Goal: Information Seeking & Learning: Learn about a topic

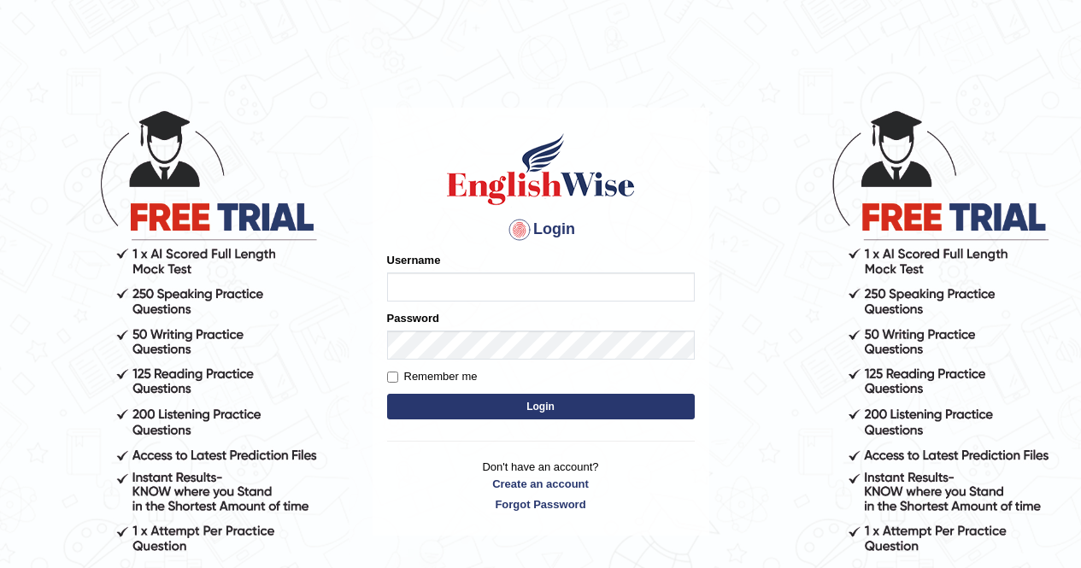
type input "Aliceenyonam"
click at [425, 395] on button "Login" at bounding box center [541, 407] width 308 height 26
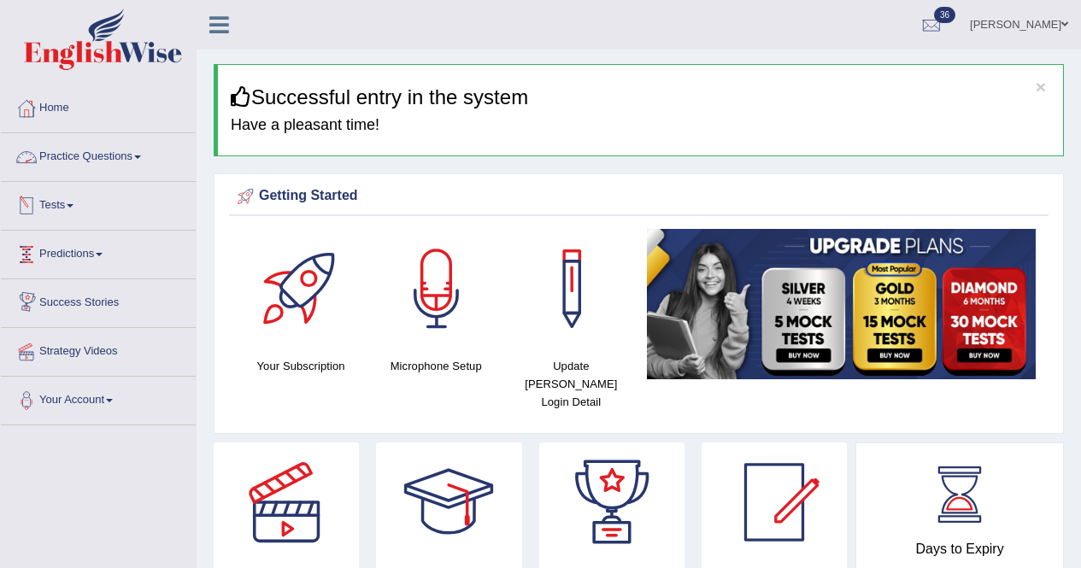
click at [53, 152] on link "Practice Questions" at bounding box center [98, 154] width 195 height 43
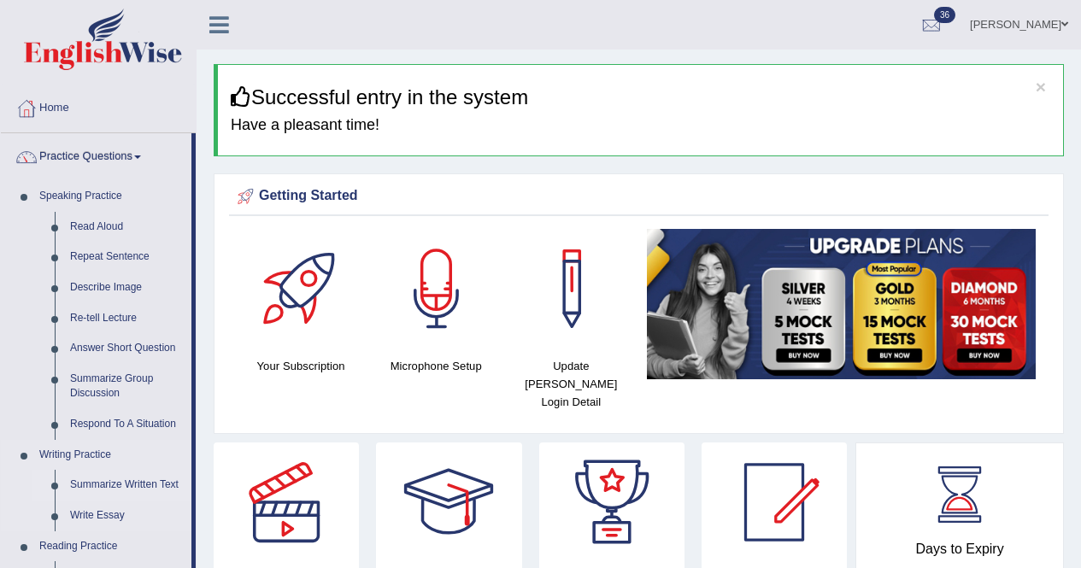
click at [169, 483] on link "Summarize Written Text" at bounding box center [126, 485] width 129 height 31
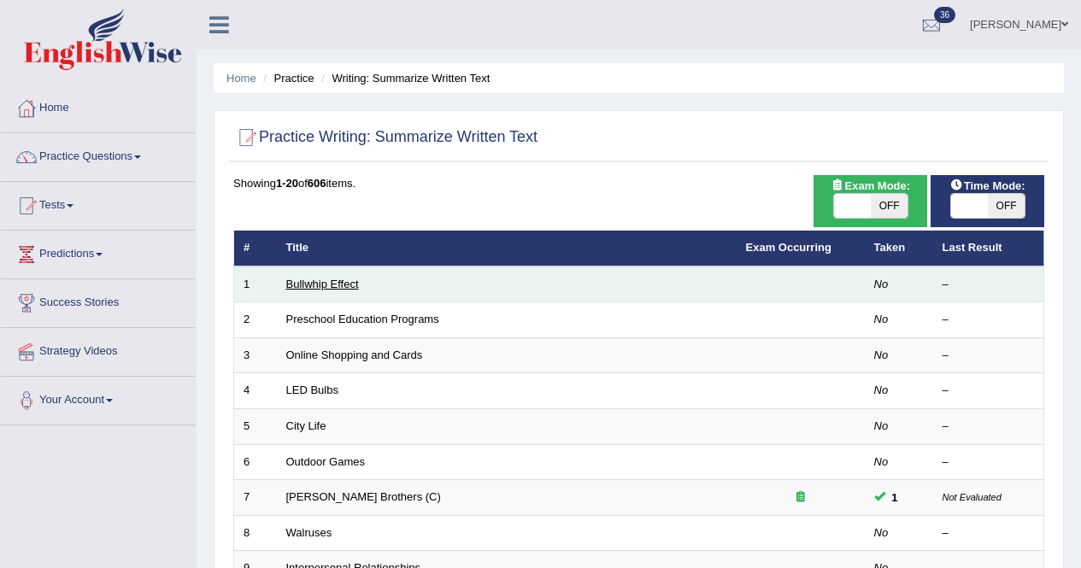
click at [346, 288] on link "Bullwhip Effect" at bounding box center [322, 284] width 73 height 13
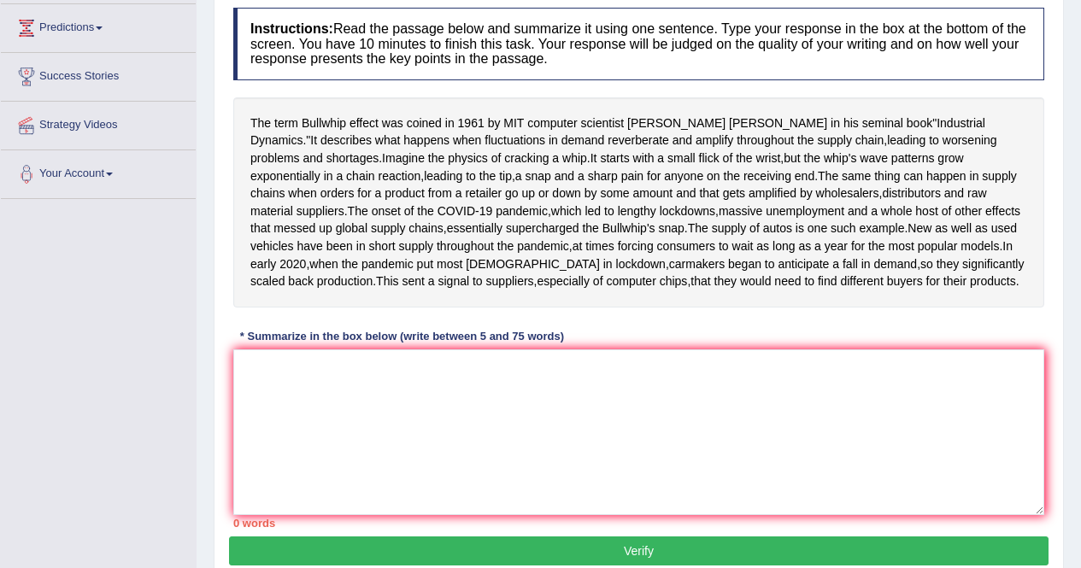
scroll to position [246, 0]
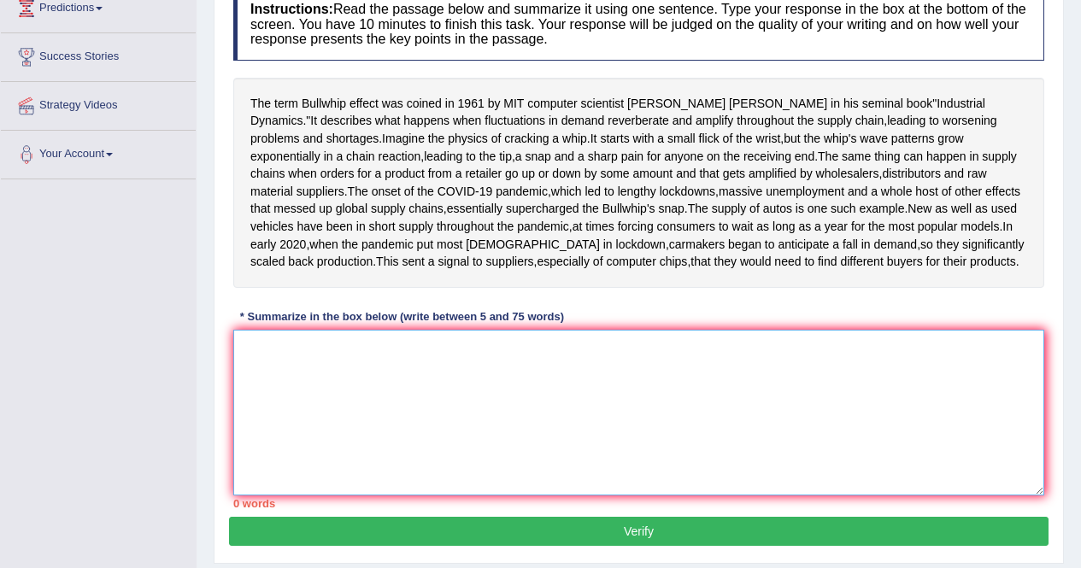
click at [459, 466] on textarea at bounding box center [638, 413] width 811 height 166
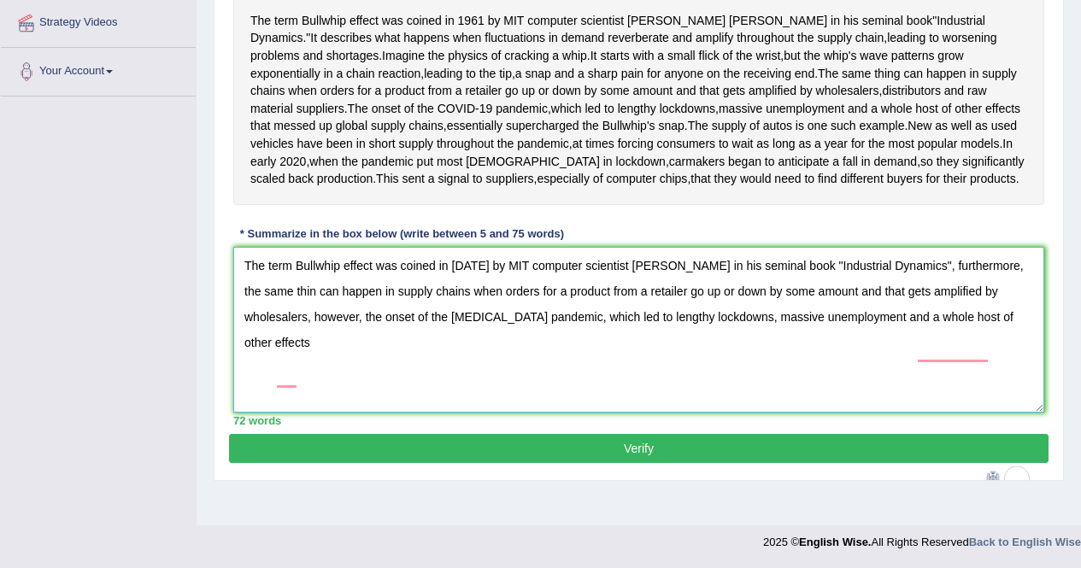
scroll to position [387, 0]
drag, startPoint x: 951, startPoint y: 302, endPoint x: 672, endPoint y: 383, distance: 290.1
click at [672, 383] on textarea "The term Bullwhip effect was coined in 1961 by MIT computer scientist Jay Forre…" at bounding box center [638, 330] width 811 height 166
click at [721, 405] on textarea "The term Bullwhip effect was coined in 1961 by MIT computer scientist Jay Forre…" at bounding box center [638, 330] width 811 height 166
click at [1006, 347] on textarea "The term Bullwhip effect was coined in 1961 by MIT computer scientist Jay Forre…" at bounding box center [638, 330] width 811 height 166
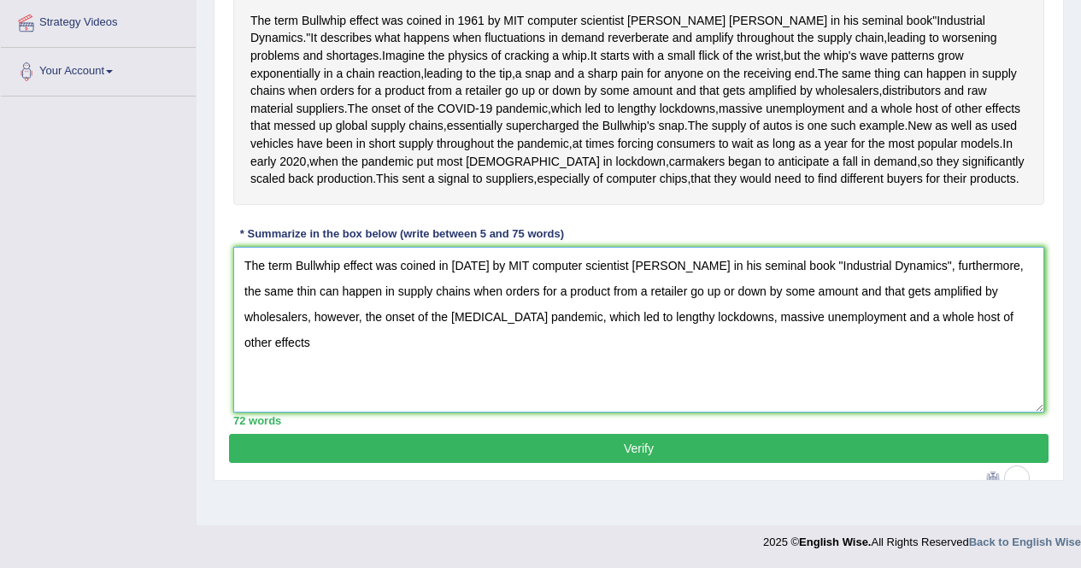
click at [274, 372] on textarea "The term Bullwhip effect was coined in 1961 by MIT computer scientist Jay Forre…" at bounding box center [638, 330] width 811 height 166
click at [282, 372] on textarea "The term Bullwhip effect was coined in 1961 by MIT computer scientist Jay Forre…" at bounding box center [638, 330] width 811 height 166
click at [422, 413] on textarea "The term Bullwhip effect was coined in 1961 by MIT computer scientist Jay Forre…" at bounding box center [638, 330] width 811 height 166
type textarea "The term Bullwhip effect was coined in 1961 by MIT computer scientist Jay Forre…"
click at [484, 463] on button "Verify" at bounding box center [638, 448] width 819 height 29
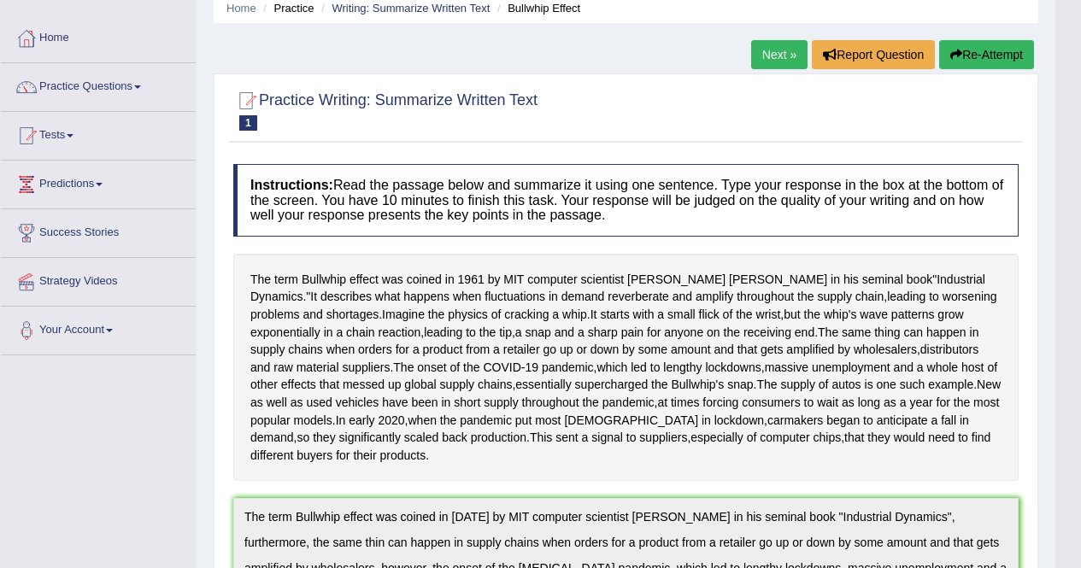
scroll to position [0, 0]
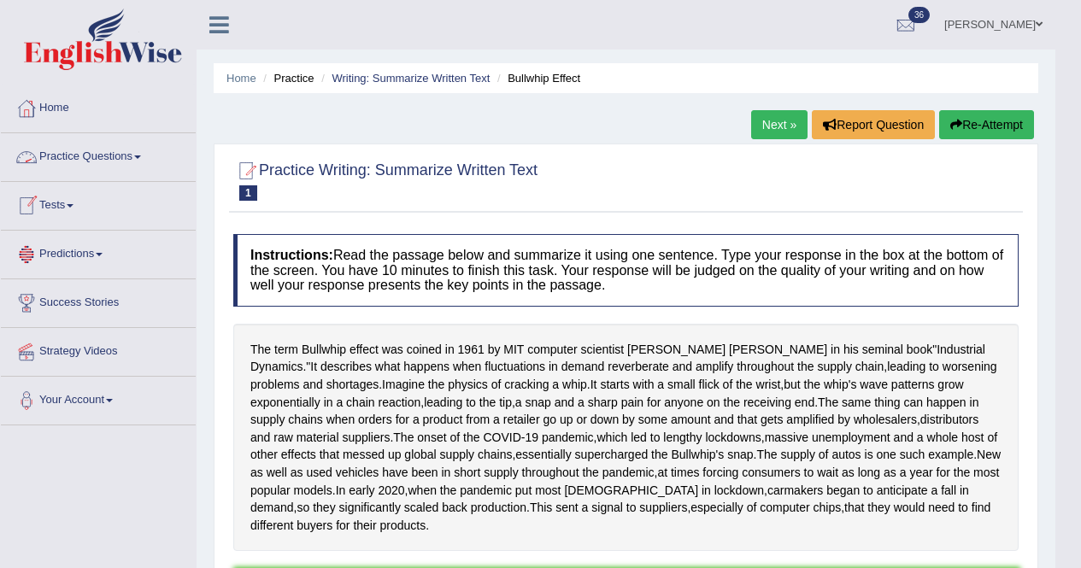
click at [82, 154] on link "Practice Questions" at bounding box center [98, 154] width 195 height 43
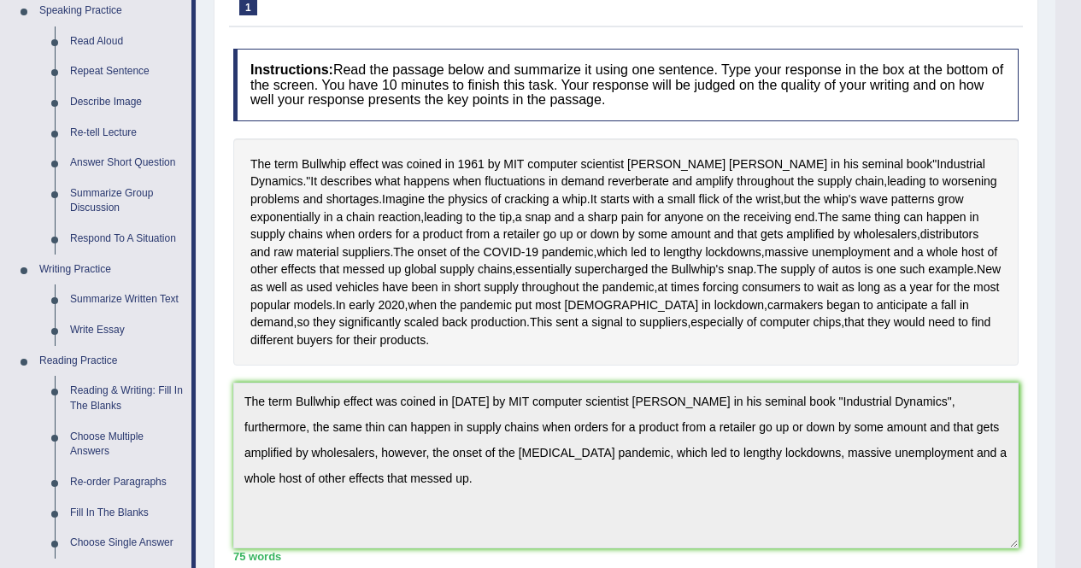
scroll to position [190, 0]
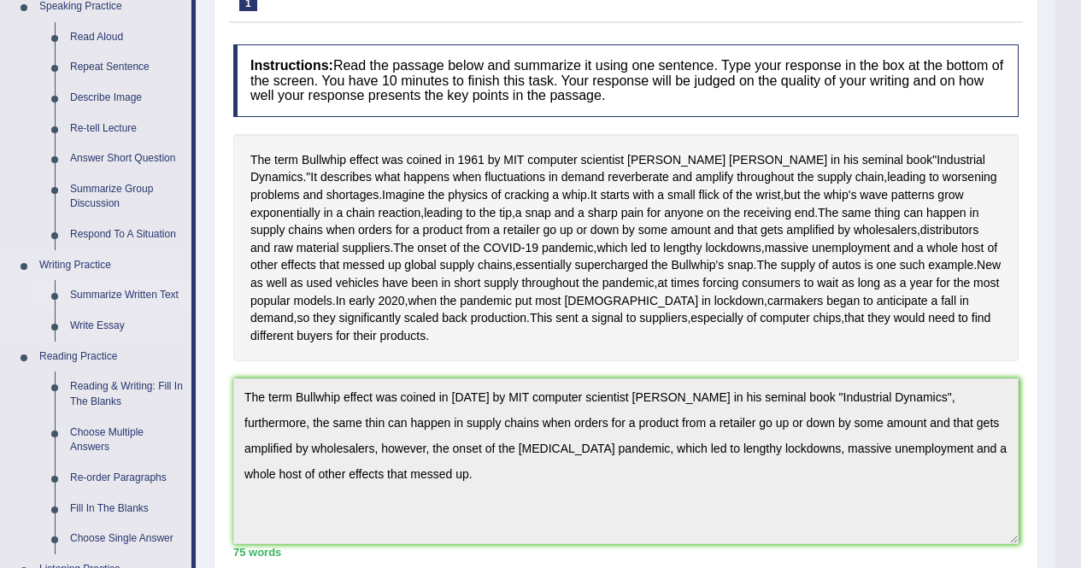
click at [91, 290] on link "Summarize Written Text" at bounding box center [126, 295] width 129 height 31
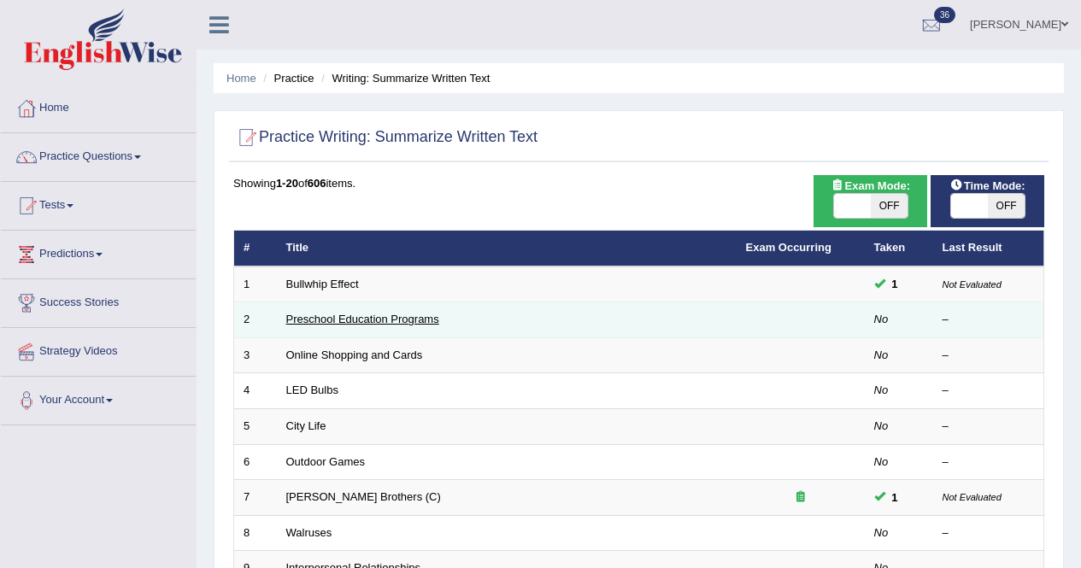
click at [410, 317] on link "Preschool Education Programs" at bounding box center [362, 319] width 153 height 13
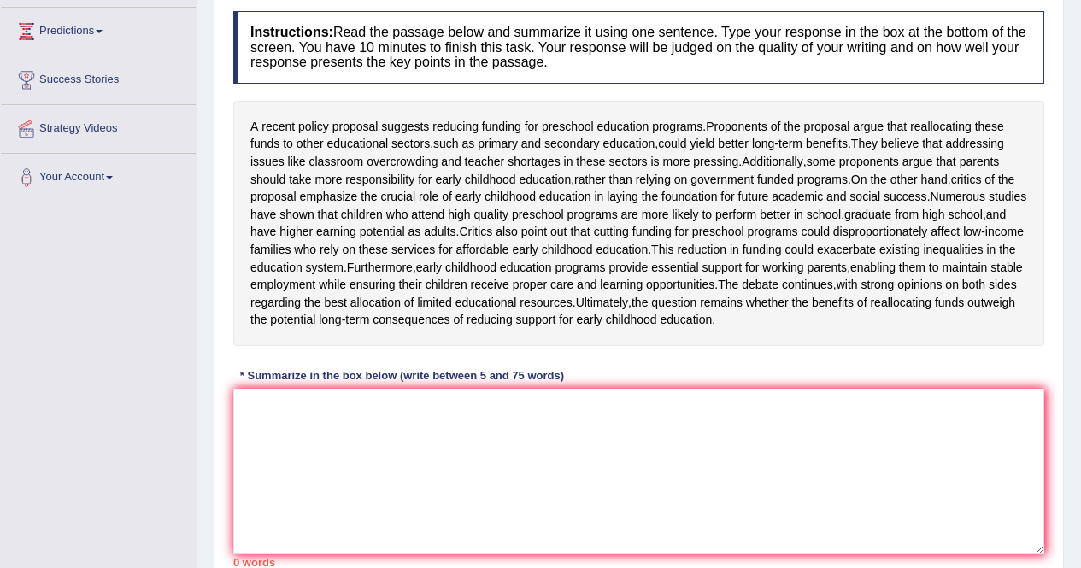
scroll to position [227, 0]
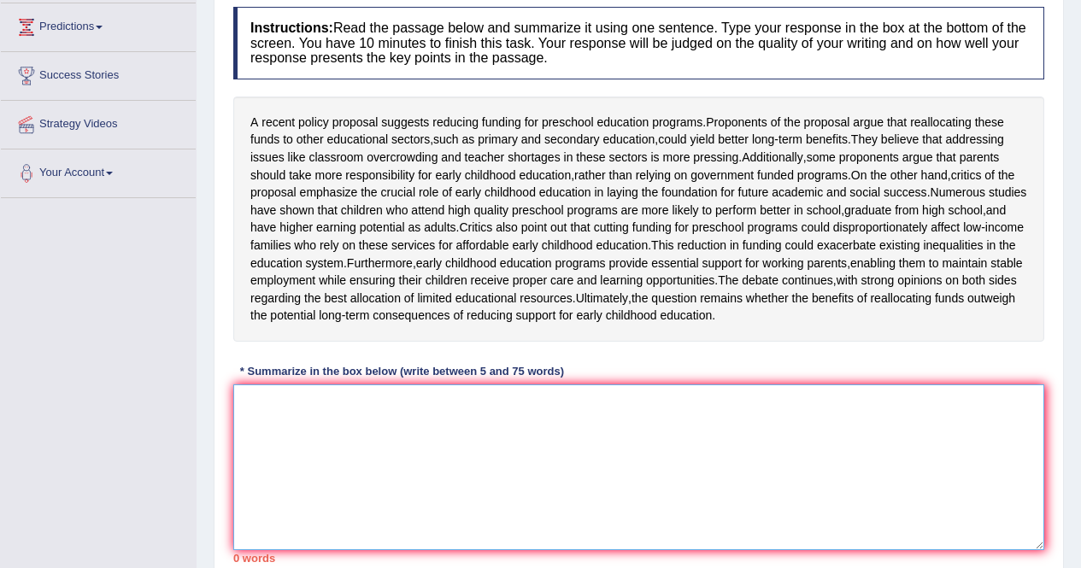
drag, startPoint x: 337, startPoint y: 449, endPoint x: 340, endPoint y: 465, distance: 15.6
click at [337, 449] on textarea at bounding box center [638, 467] width 811 height 166
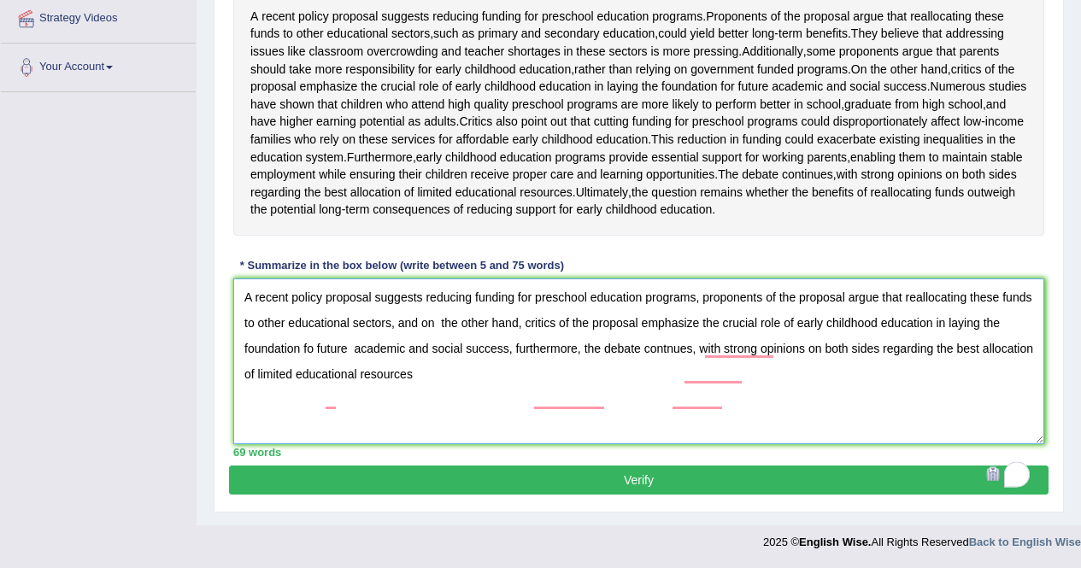
scroll to position [387, 0]
click at [986, 267] on div "Instructions: Read the passage below and summarize it using one sentence. Type …" at bounding box center [638, 178] width 819 height 573
drag, startPoint x: 472, startPoint y: 374, endPoint x: 484, endPoint y: 377, distance: 12.2
click at [472, 374] on textarea "A recent policy proposal suggests reducing funding for preschool education prog…" at bounding box center [638, 362] width 811 height 166
click at [689, 369] on textarea "A recent policy proposal suggests reducing funding for preschool education prog…" at bounding box center [638, 362] width 811 height 166
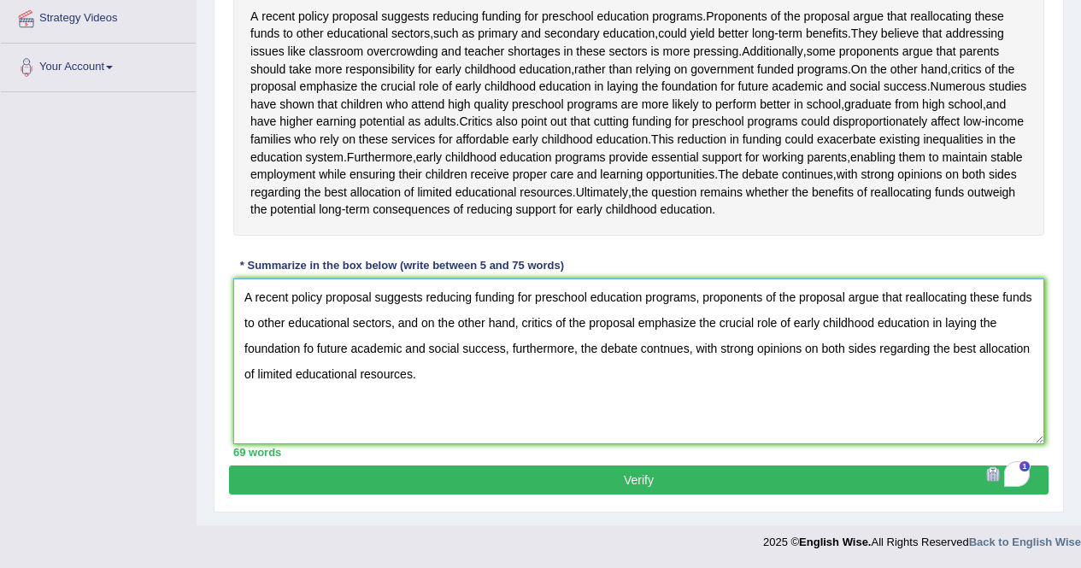
click at [729, 289] on textarea "A recent policy proposal suggests reducing funding for preschool education prog…" at bounding box center [638, 362] width 811 height 166
click at [698, 411] on textarea "A recent policy proposal suggests reducing funding for preschool education prog…" at bounding box center [638, 362] width 811 height 166
type textarea "A recent policy proposal suggests reducing funding for preschool education prog…"
click at [611, 478] on button "Verify" at bounding box center [638, 480] width 819 height 29
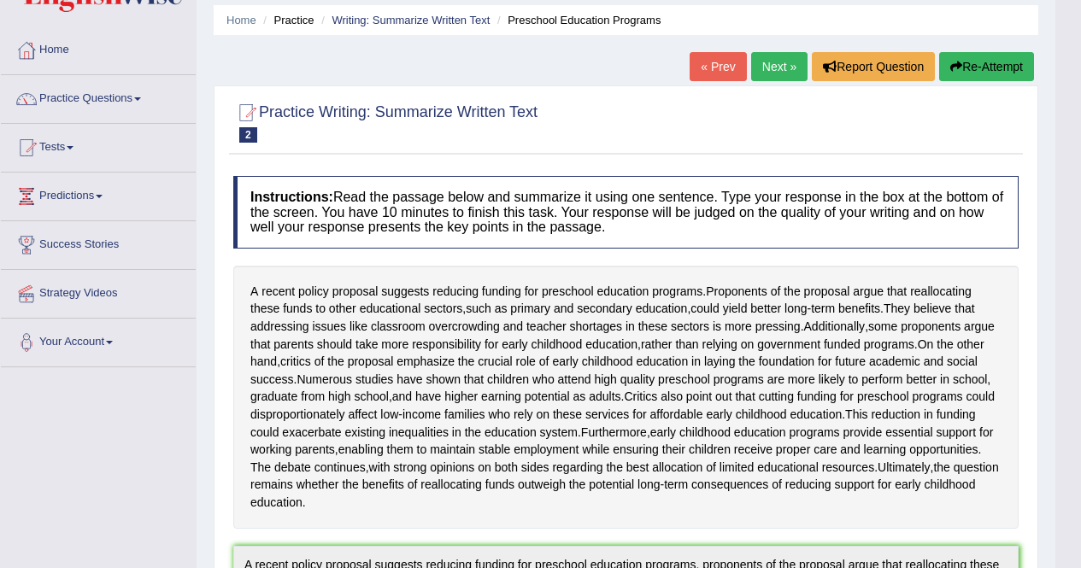
scroll to position [35, 0]
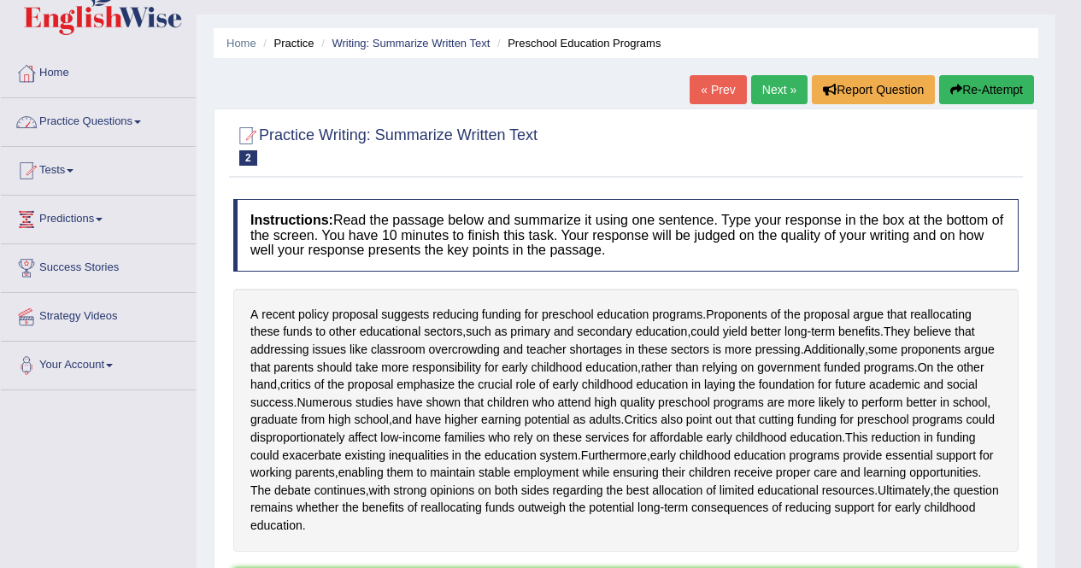
click at [77, 114] on link "Practice Questions" at bounding box center [98, 119] width 195 height 43
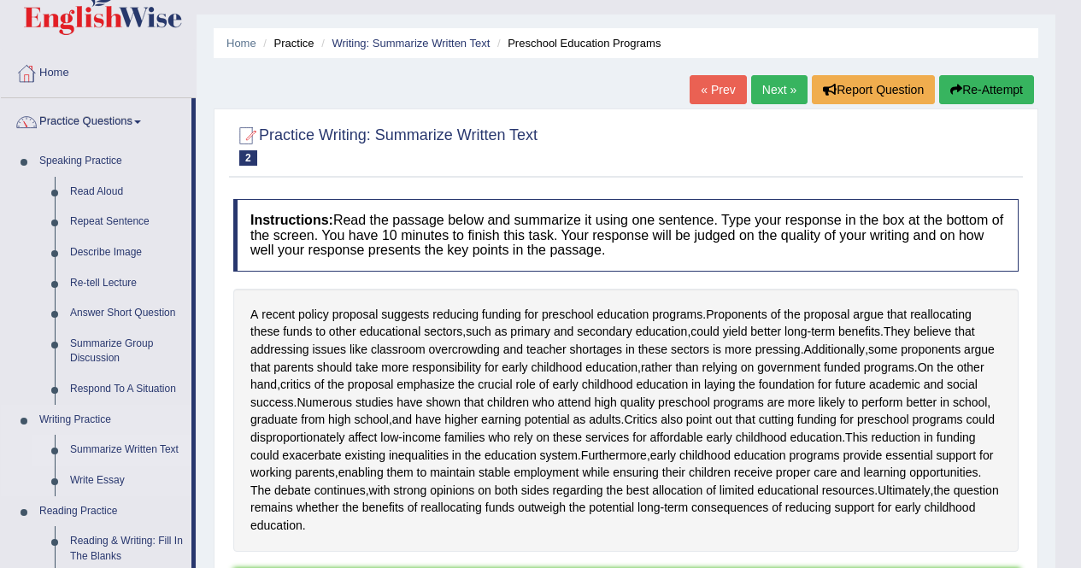
click at [105, 452] on link "Summarize Written Text" at bounding box center [126, 450] width 129 height 31
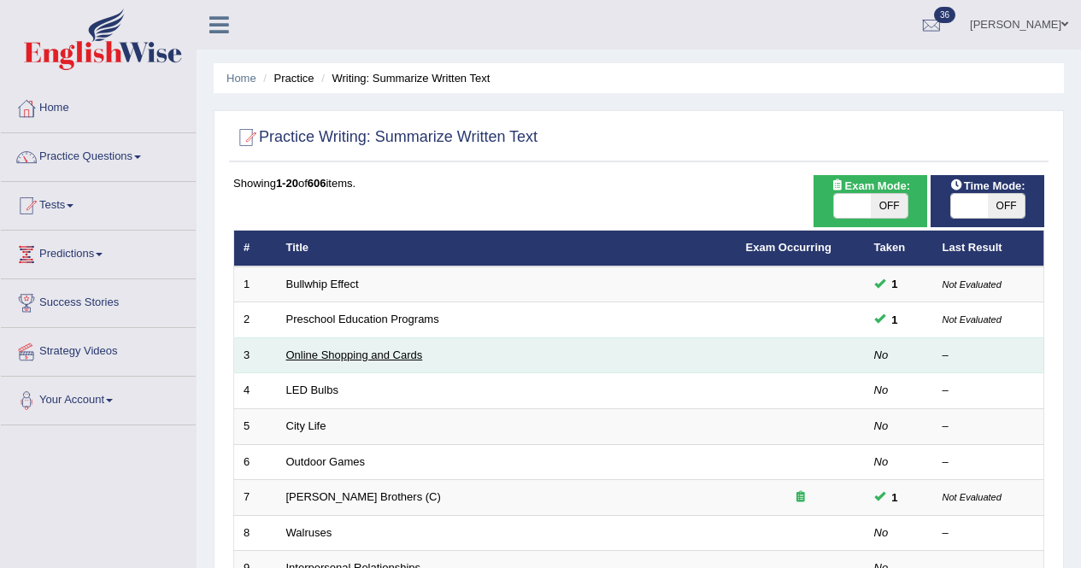
click at [326, 358] on link "Online Shopping and Cards" at bounding box center [354, 355] width 137 height 13
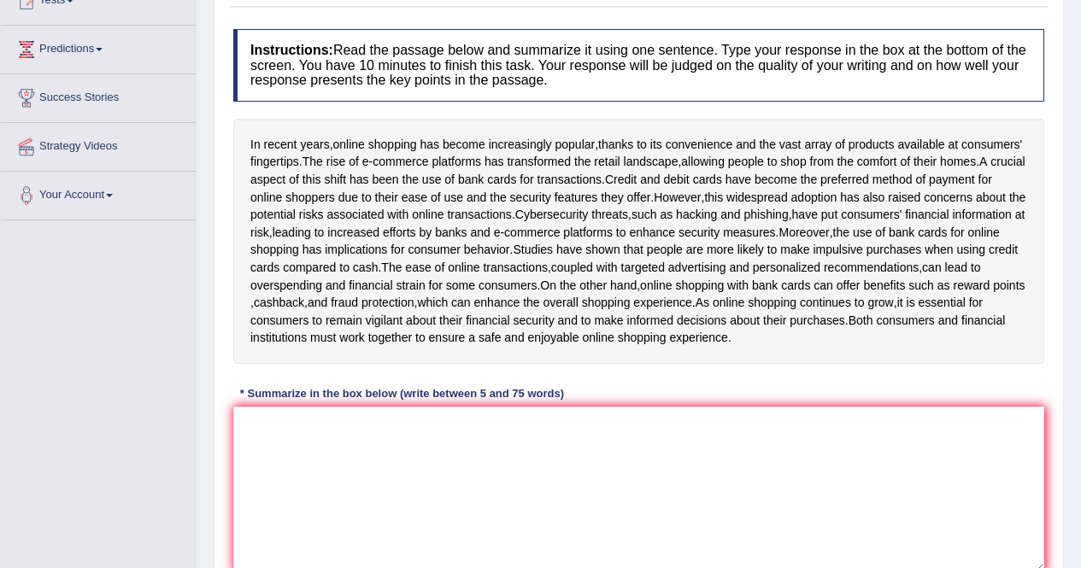
scroll to position [221, 0]
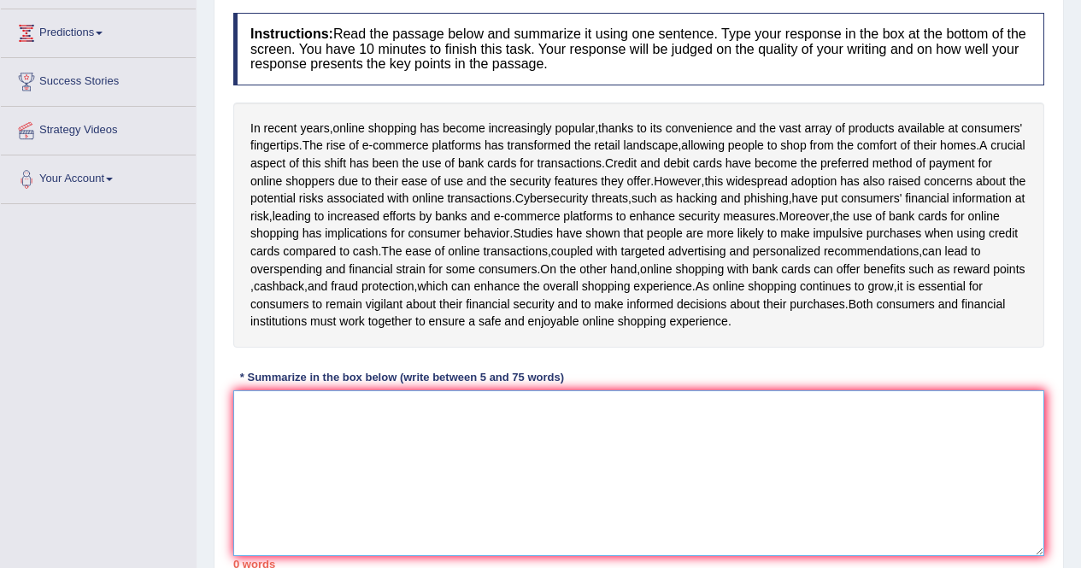
click at [421, 457] on textarea at bounding box center [638, 473] width 811 height 166
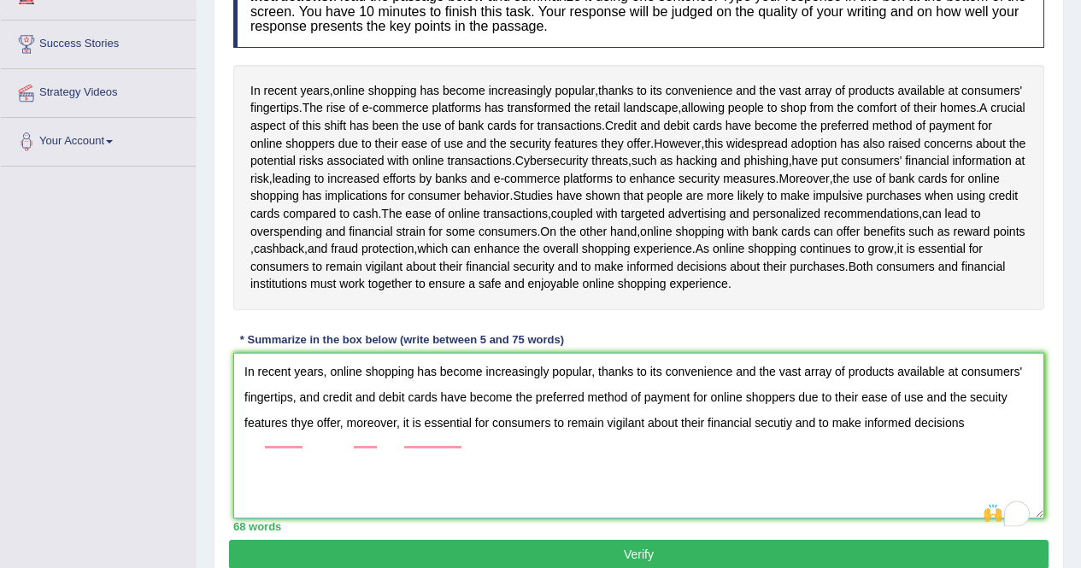
scroll to position [331, 0]
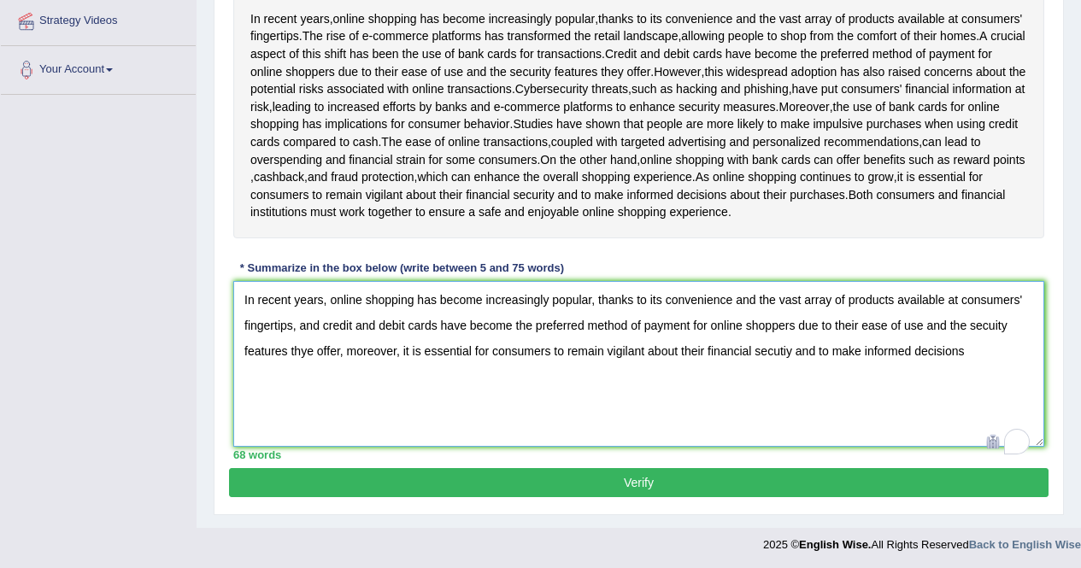
click at [314, 403] on textarea "In recent years, online shopping has become increasingly popular, thanks to its…" at bounding box center [638, 364] width 811 height 166
click at [370, 367] on textarea "In recent years, online shopping has become increasingly popular, thanks to its…" at bounding box center [638, 364] width 811 height 166
click at [624, 411] on textarea "In recent years, online shopping has become increasingly popular, thanks to its…" at bounding box center [638, 364] width 811 height 166
type textarea "In recent years, online shopping has become increasingly popular, thanks to its…"
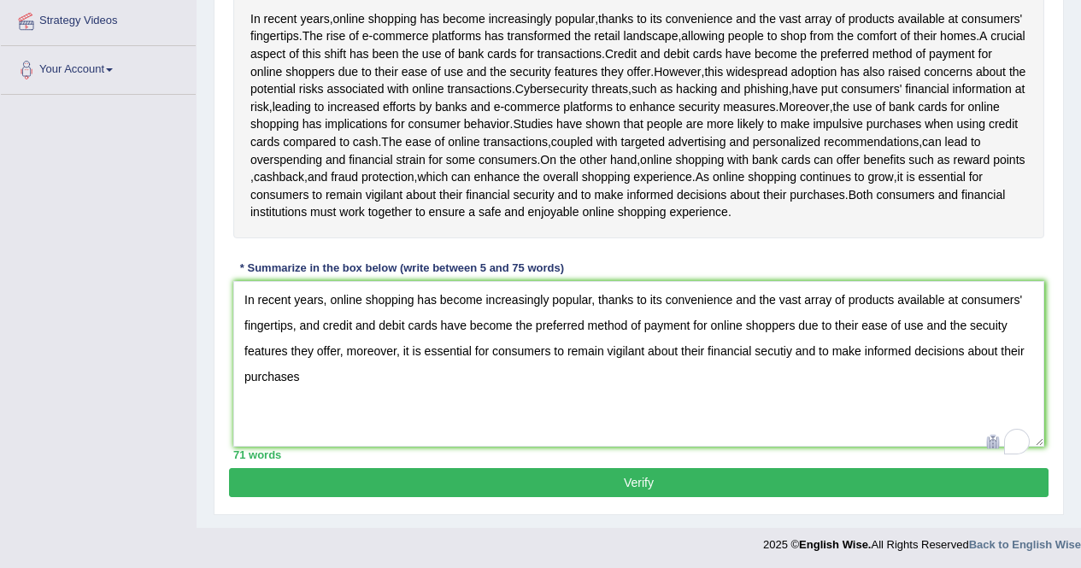
click at [612, 497] on button "Verify" at bounding box center [638, 482] width 819 height 29
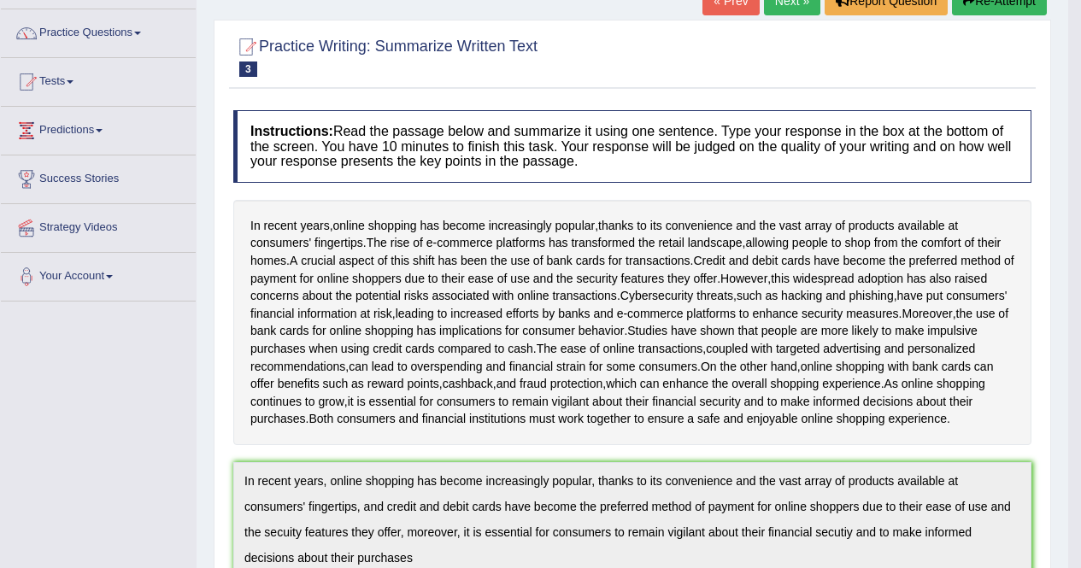
scroll to position [0, 0]
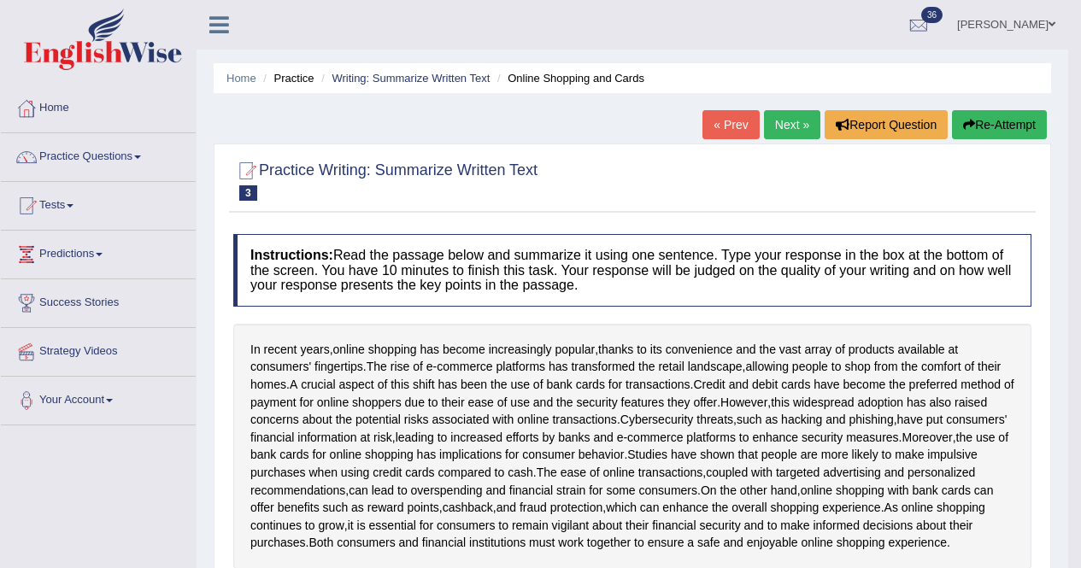
click at [976, 121] on button "Re-Attempt" at bounding box center [999, 124] width 95 height 29
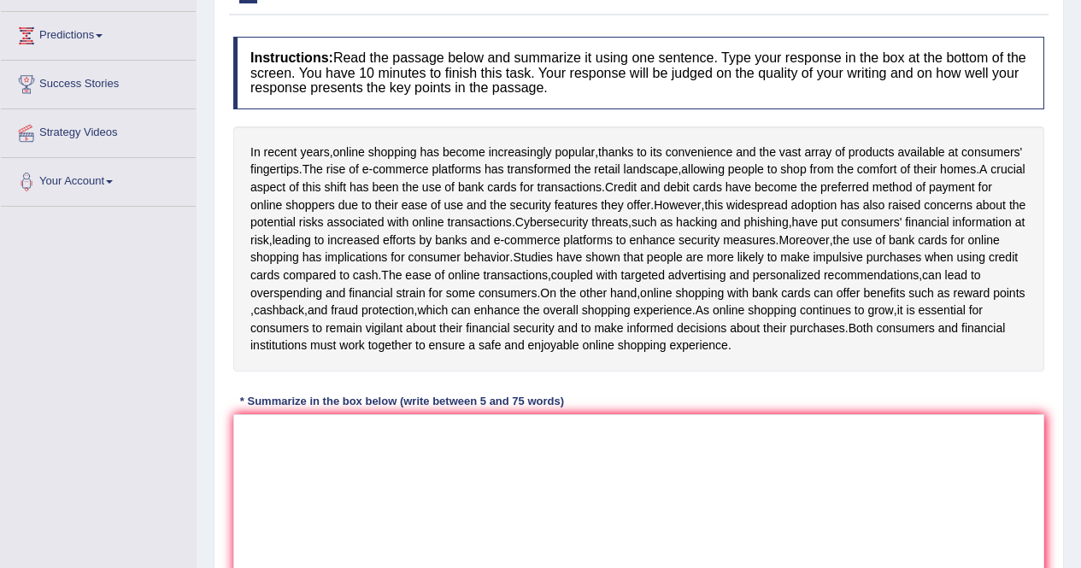
scroll to position [202, 0]
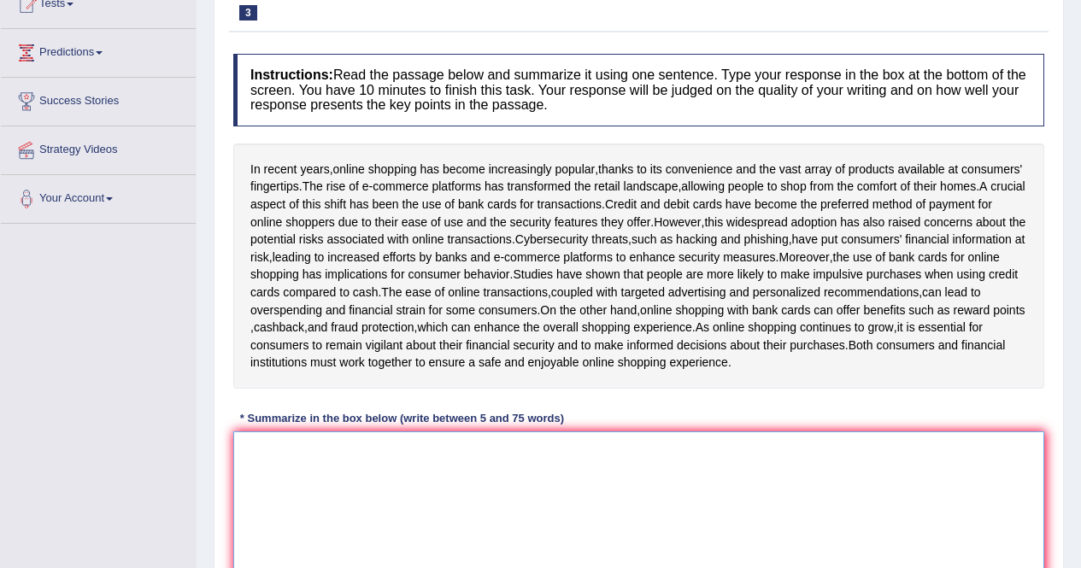
click at [531, 499] on textarea at bounding box center [638, 514] width 811 height 166
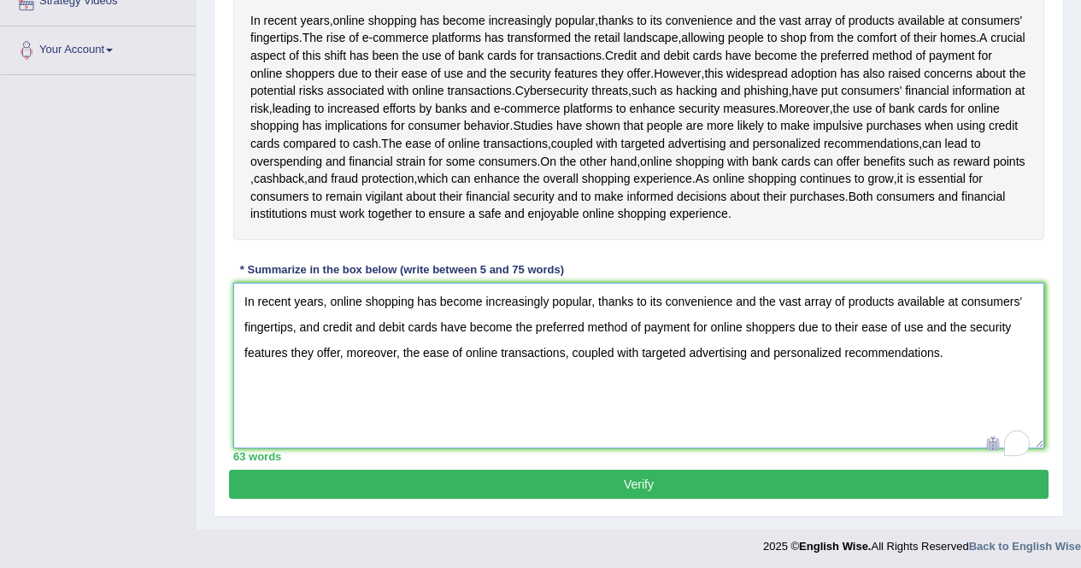
scroll to position [356, 0]
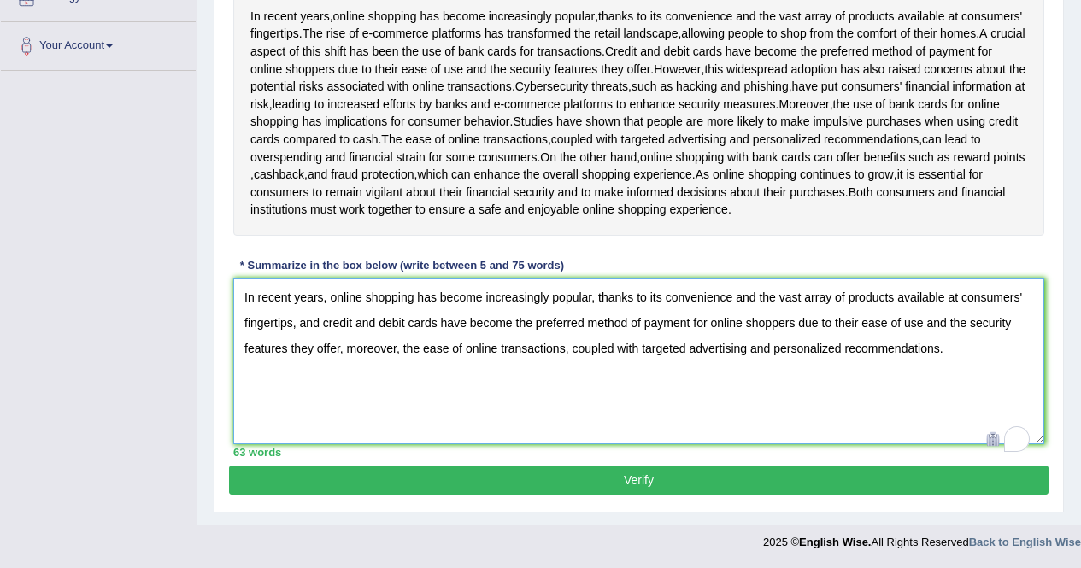
drag, startPoint x: 401, startPoint y: 363, endPoint x: 431, endPoint y: 363, distance: 29.9
click at [404, 363] on textarea "In recent years, online shopping has become increasingly popular, thanks to its…" at bounding box center [638, 362] width 811 height 166
drag, startPoint x: 438, startPoint y: 360, endPoint x: 560, endPoint y: 414, distance: 133.8
click at [484, 417] on textarea "In recent years, online shopping has become increasingly popular, thanks to its…" at bounding box center [638, 362] width 811 height 166
click at [1024, 364] on textarea "In recent years, online shopping has become increasingly popular, thanks to its…" at bounding box center [638, 362] width 811 height 166
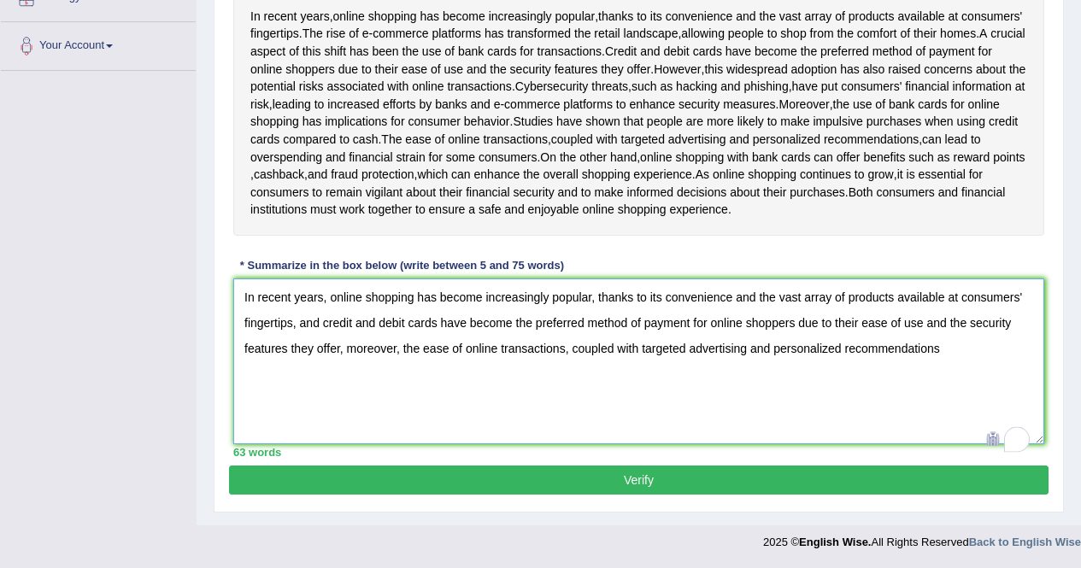
click at [683, 360] on textarea "In recent years, online shopping has become increasingly popular, thanks to its…" at bounding box center [638, 362] width 811 height 166
click at [1025, 362] on textarea "In recent years, online shopping has become increasingly popular, thanks to its…" at bounding box center [638, 362] width 811 height 166
drag, startPoint x: 434, startPoint y: 375, endPoint x: 1023, endPoint y: 361, distance: 589.7
click at [1023, 361] on textarea "In recent years, online shopping has become increasingly popular, thanks to its…" at bounding box center [638, 362] width 811 height 166
type textarea "In recent years, online shopping has become increasingly popular, thanks to its…"
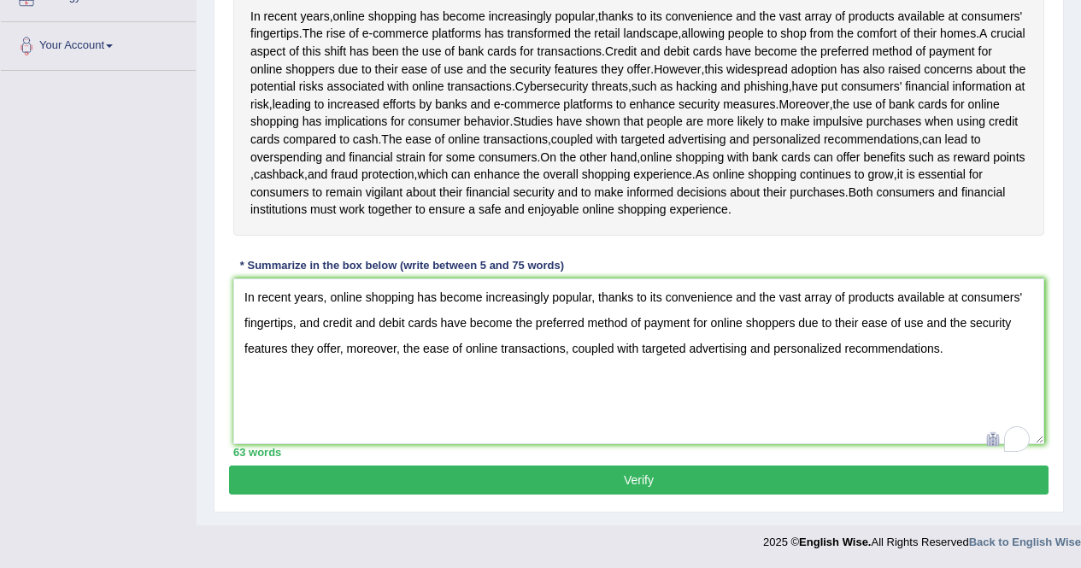
click at [762, 495] on button "Verify" at bounding box center [638, 480] width 819 height 29
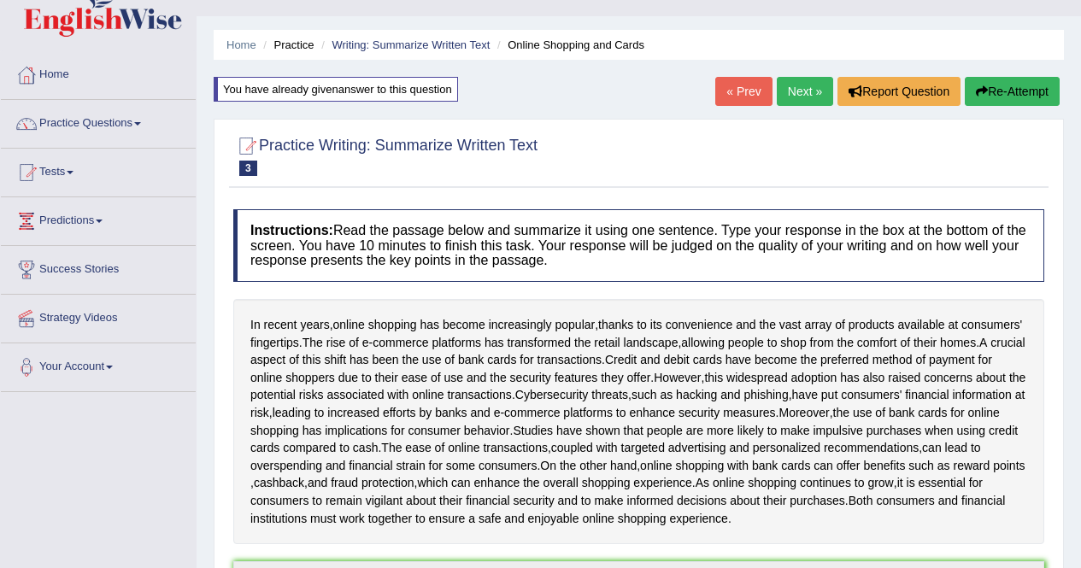
scroll to position [15, 0]
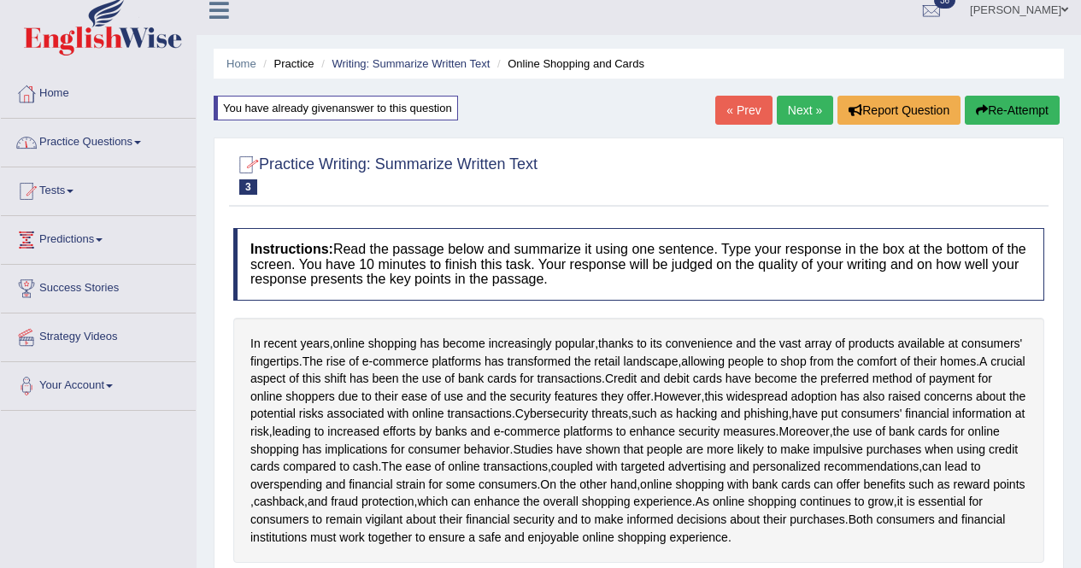
click at [64, 129] on link "Practice Questions" at bounding box center [98, 140] width 195 height 43
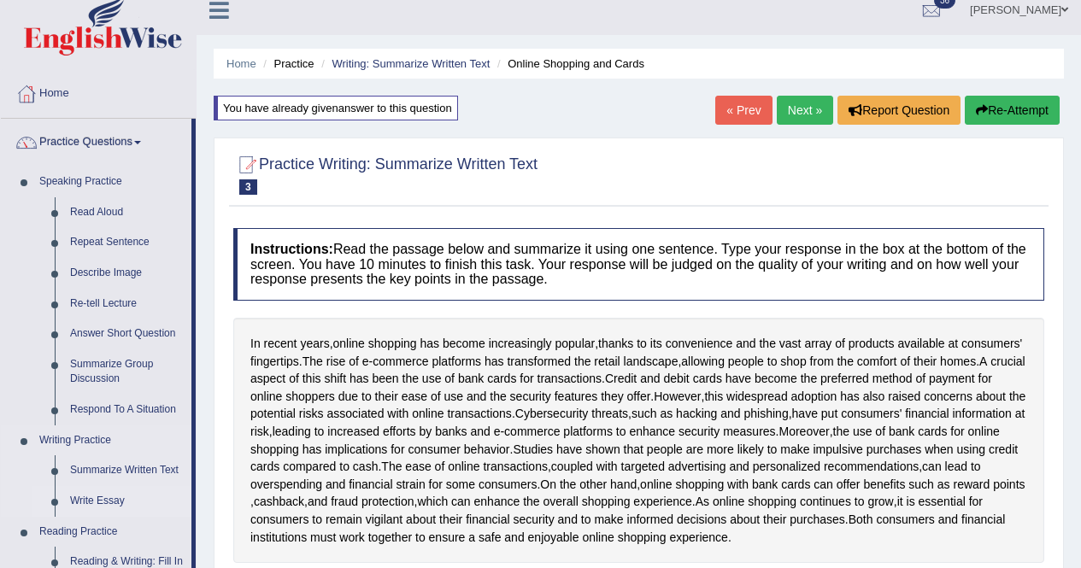
click at [89, 493] on link "Write Essay" at bounding box center [126, 501] width 129 height 31
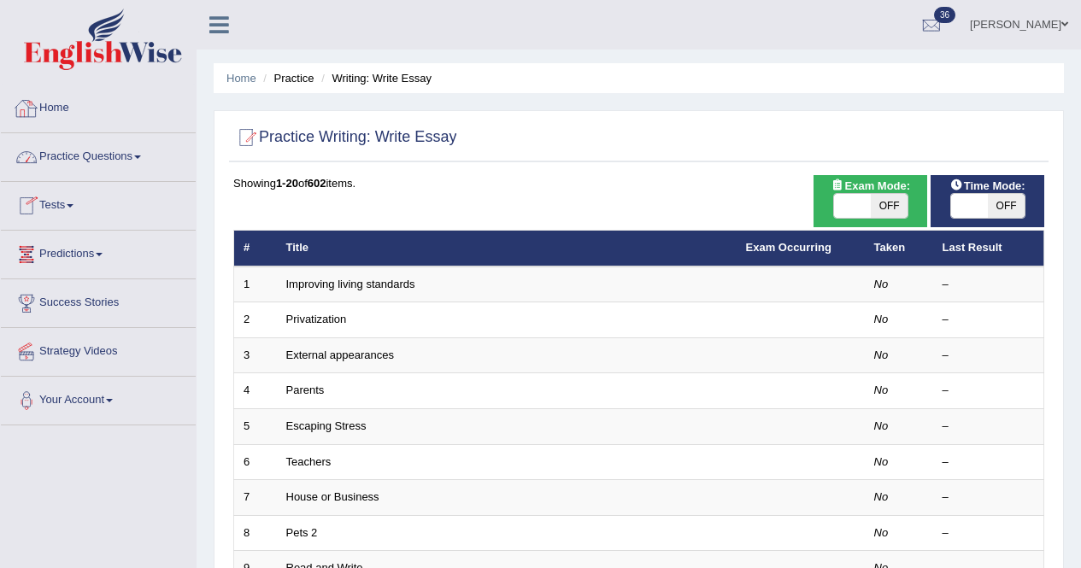
click at [57, 154] on link "Practice Questions" at bounding box center [98, 154] width 195 height 43
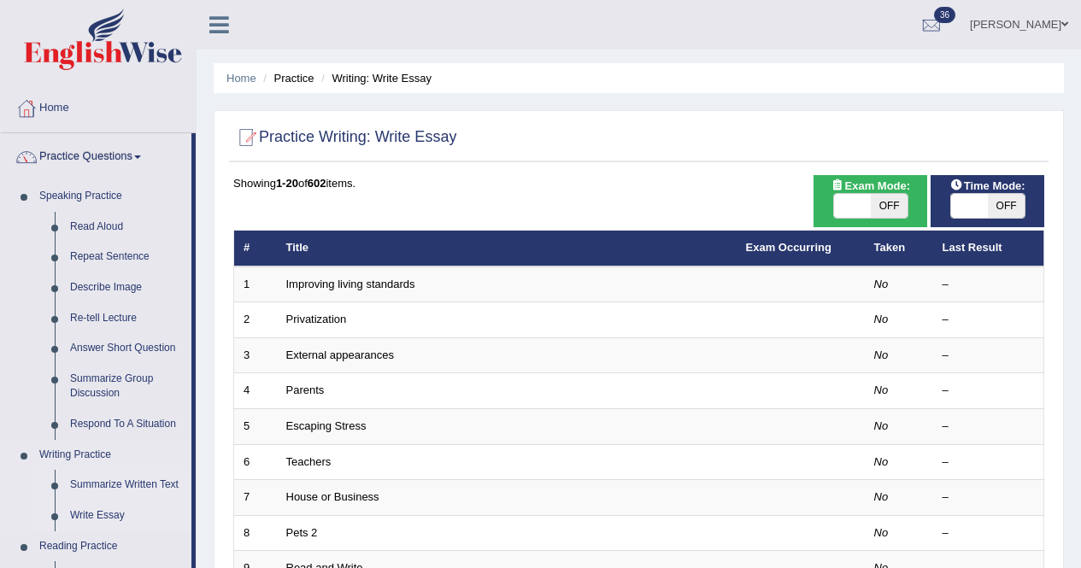
click at [79, 485] on link "Summarize Written Text" at bounding box center [126, 485] width 129 height 31
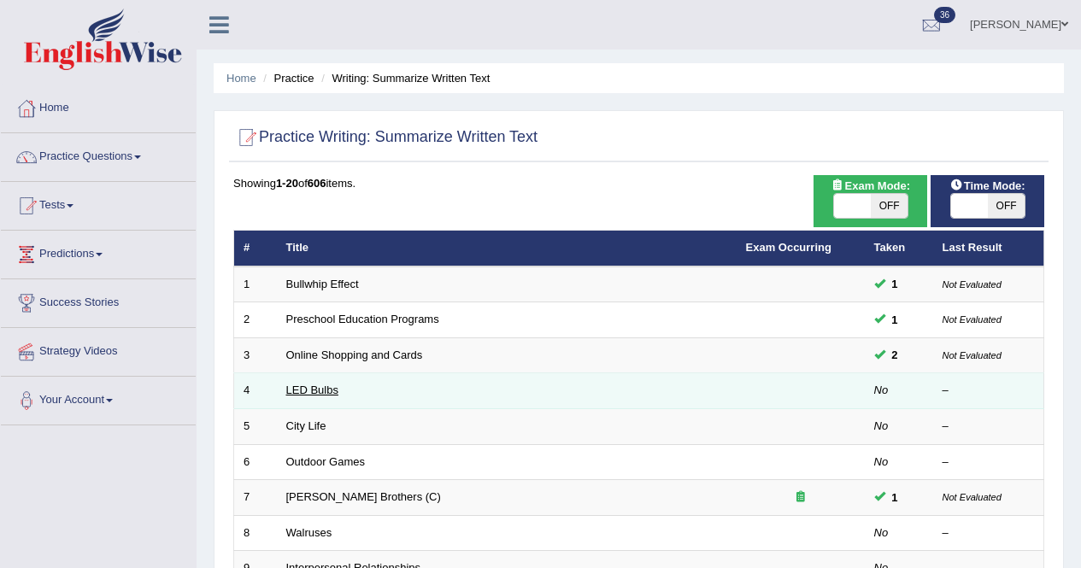
click at [331, 393] on link "LED Bulbs" at bounding box center [312, 390] width 52 height 13
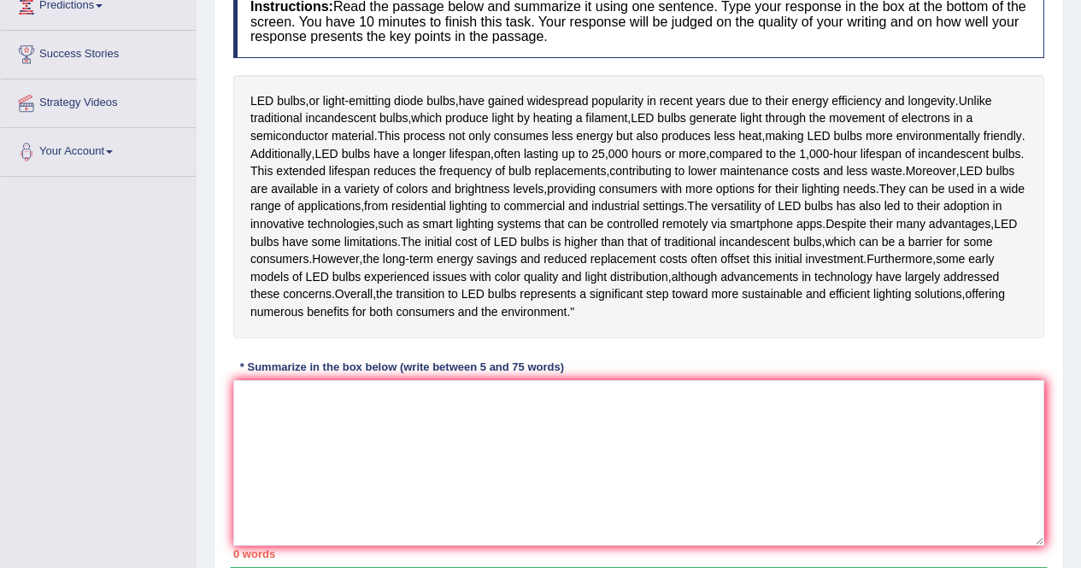
scroll to position [250, 0]
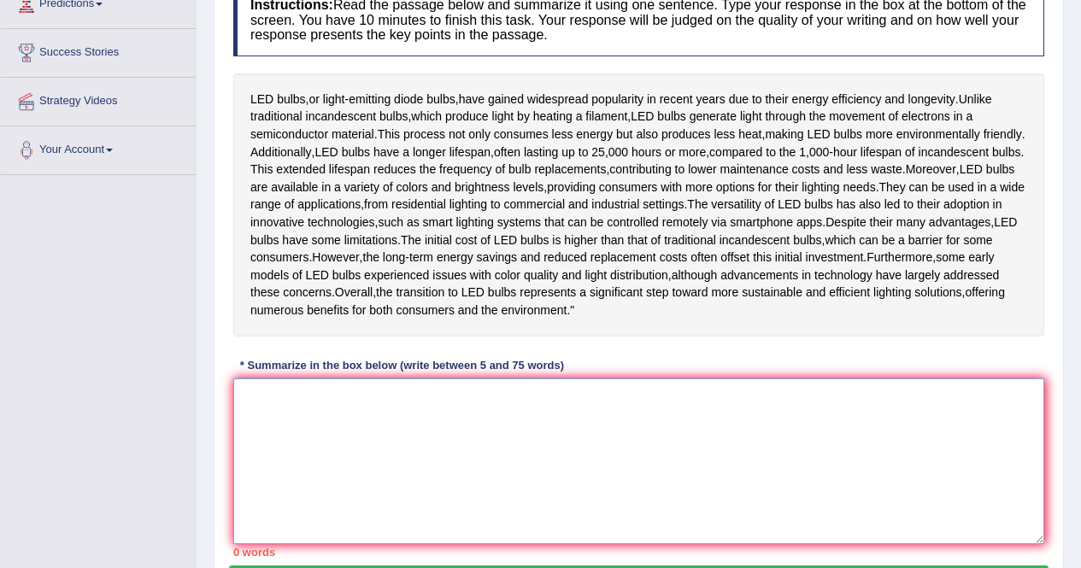
click at [512, 516] on textarea at bounding box center [638, 461] width 811 height 166
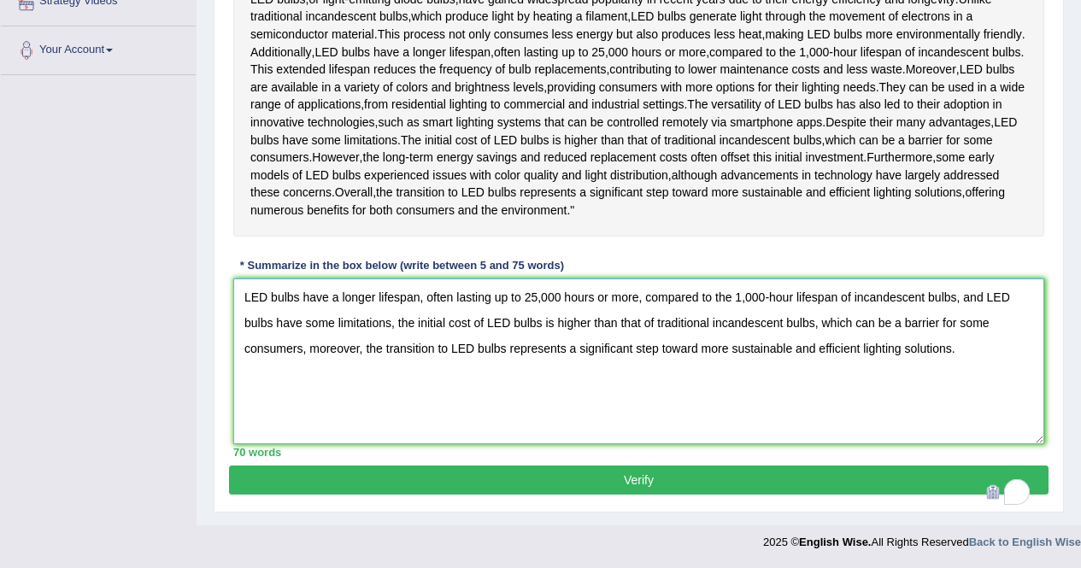
scroll to position [384, 0]
type textarea "LED bulbs have a longer lifespan, often lasting up to 25,000 hours or more, com…"
click at [645, 495] on button "Verify" at bounding box center [638, 480] width 819 height 29
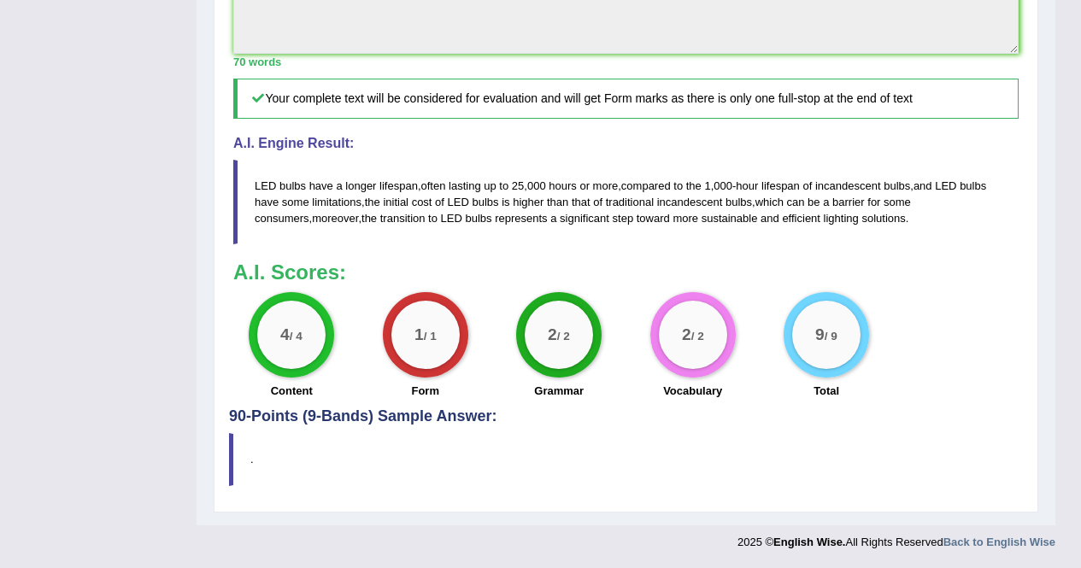
scroll to position [788, 0]
